Goal: Task Accomplishment & Management: Complete application form

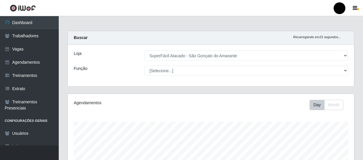
select select "408"
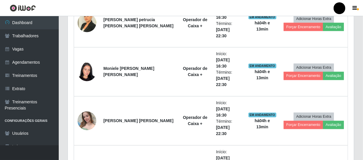
scroll to position [122, 286]
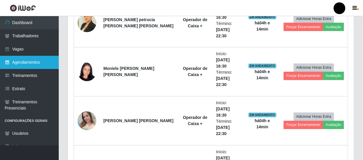
click at [15, 65] on link "Agendamentos" at bounding box center [29, 62] width 59 height 13
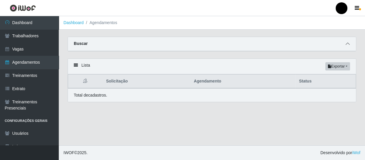
click at [346, 44] on icon at bounding box center [347, 44] width 4 height 4
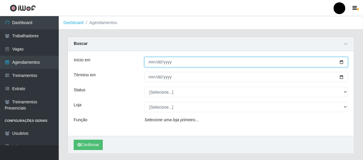
click at [343, 62] on input "Início em" at bounding box center [247, 62] width 204 height 10
type input "[DATE]"
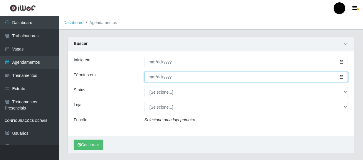
click at [341, 77] on input "Término em" at bounding box center [247, 77] width 204 height 10
type input "[DATE]"
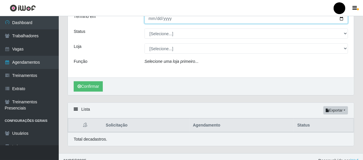
scroll to position [66, 0]
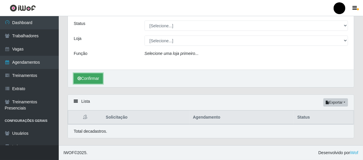
click at [93, 80] on button "Confirmar" at bounding box center [88, 78] width 29 height 10
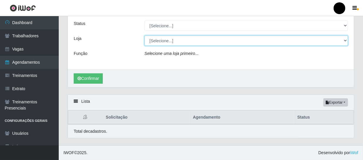
click at [345, 41] on select "[Selecione...] SuperFácil Atacado - Emaús SuperFácil Atacado - Rodoviária Super…" at bounding box center [247, 41] width 204 height 10
select select "408"
click at [145, 36] on select "[Selecione...] SuperFácil Atacado - Emaús SuperFácil Atacado - Rodoviária Super…" at bounding box center [247, 41] width 204 height 10
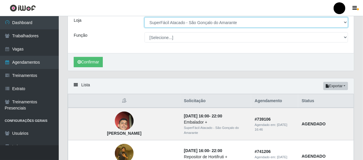
scroll to position [41, 0]
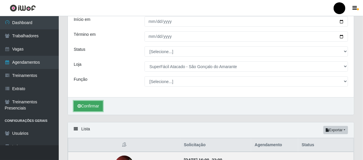
click at [85, 107] on button "Confirmar" at bounding box center [88, 106] width 29 height 10
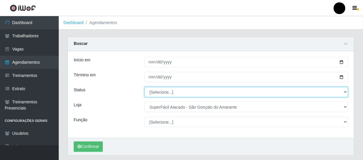
click at [346, 91] on select "[Selecione...] AGENDADO AGUARDANDO LIBERAR EM ANDAMENTO EM REVISÃO FINALIZADO C…" at bounding box center [247, 92] width 204 height 10
select select "AGENDADO"
click at [145, 87] on select "[Selecione...] AGENDADO AGUARDANDO LIBERAR EM ANDAMENTO EM REVISÃO FINALIZADO C…" at bounding box center [247, 92] width 204 height 10
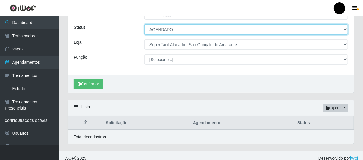
scroll to position [68, 0]
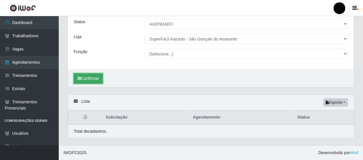
click at [89, 78] on button "Confirmar" at bounding box center [88, 78] width 29 height 10
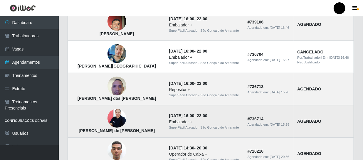
scroll to position [175, 0]
